Goal: Communication & Community: Answer question/provide support

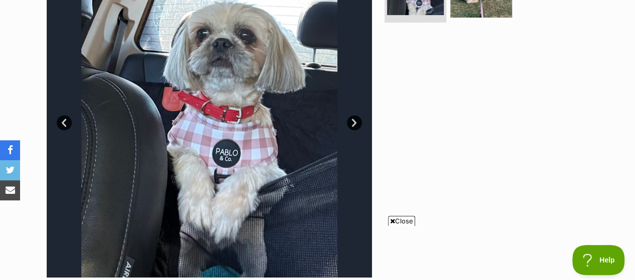
scroll to position [255, 0]
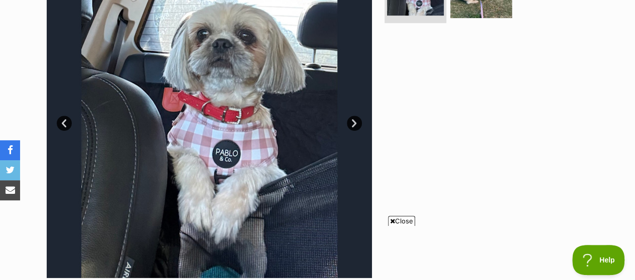
click at [353, 122] on link "Next" at bounding box center [354, 123] width 15 height 15
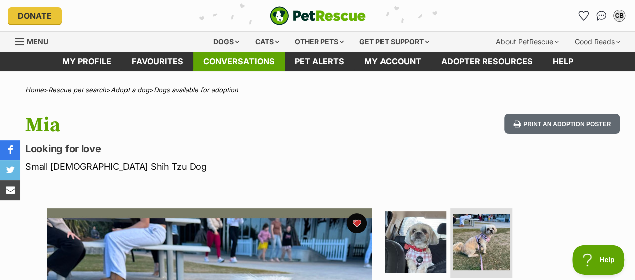
scroll to position [0, 0]
click at [237, 56] on link "Conversations" at bounding box center [238, 62] width 91 height 20
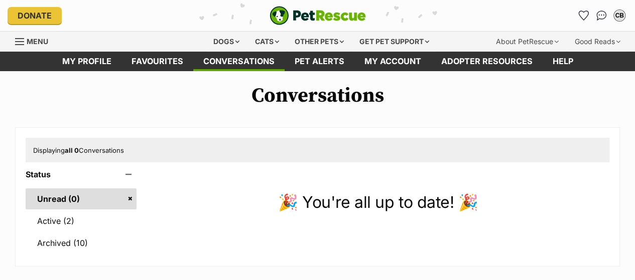
click at [237, 56] on link "Conversations" at bounding box center [238, 62] width 91 height 20
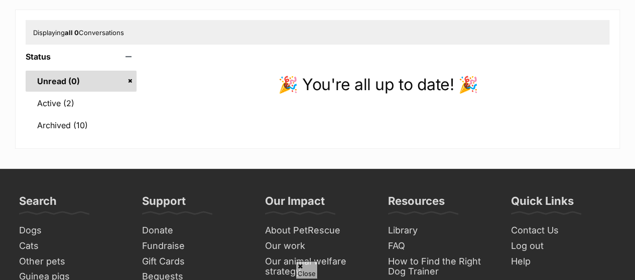
scroll to position [121, 0]
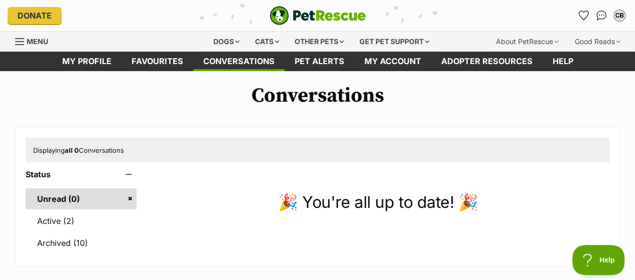
click at [237, 56] on link "Conversations" at bounding box center [238, 62] width 91 height 20
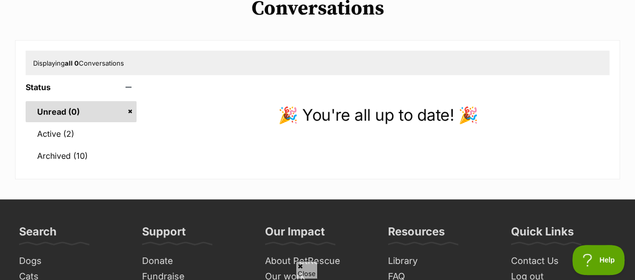
scroll to position [88, 0]
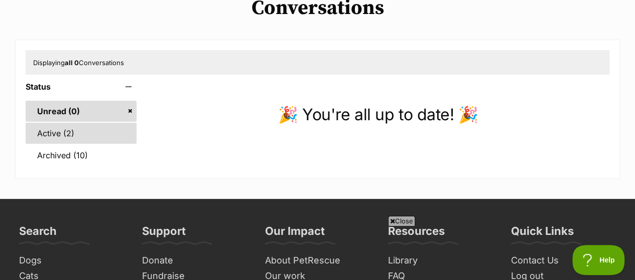
click at [41, 128] on link "Active (2)" at bounding box center [81, 133] width 111 height 21
